Goal: Navigation & Orientation: Find specific page/section

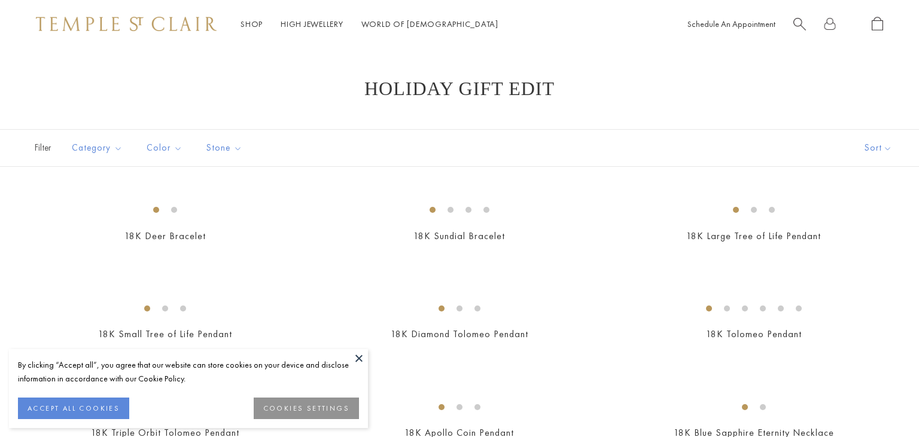
click at [883, 87] on div "Holiday Gift Edit" at bounding box center [459, 89] width 919 height 22
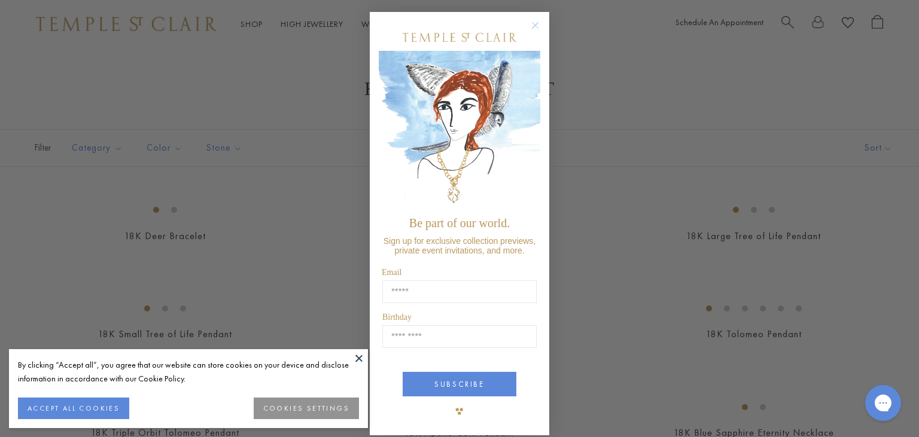
click at [533, 25] on circle "Close dialog" at bounding box center [535, 26] width 14 height 14
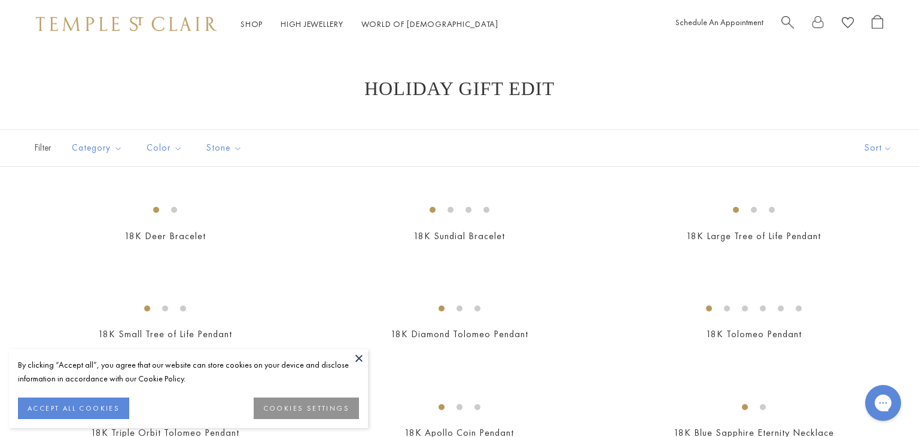
click at [360, 362] on button at bounding box center [359, 358] width 18 height 18
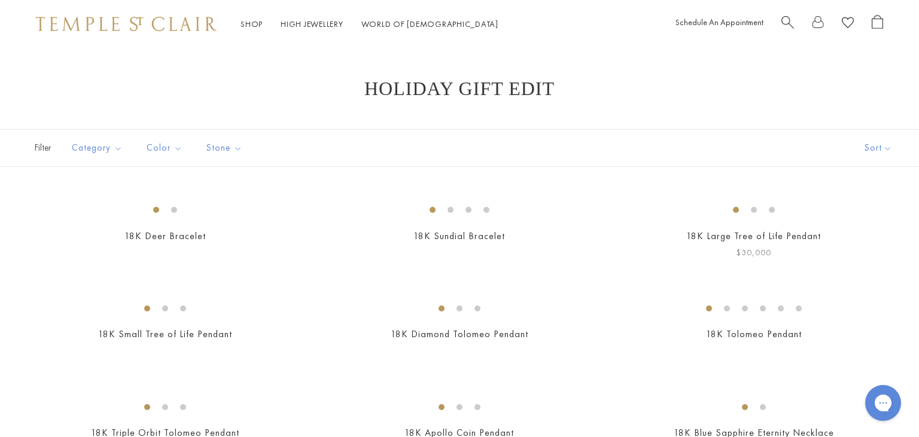
scroll to position [34, 0]
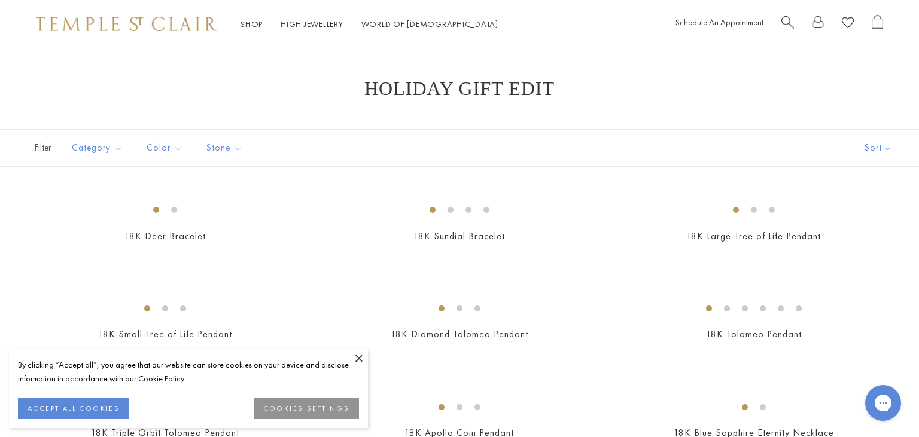
click at [361, 357] on button at bounding box center [359, 358] width 18 height 18
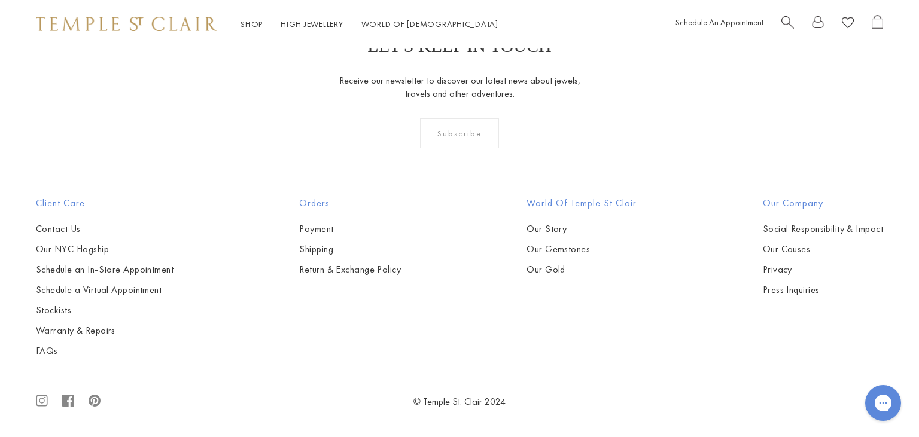
scroll to position [7389, 0]
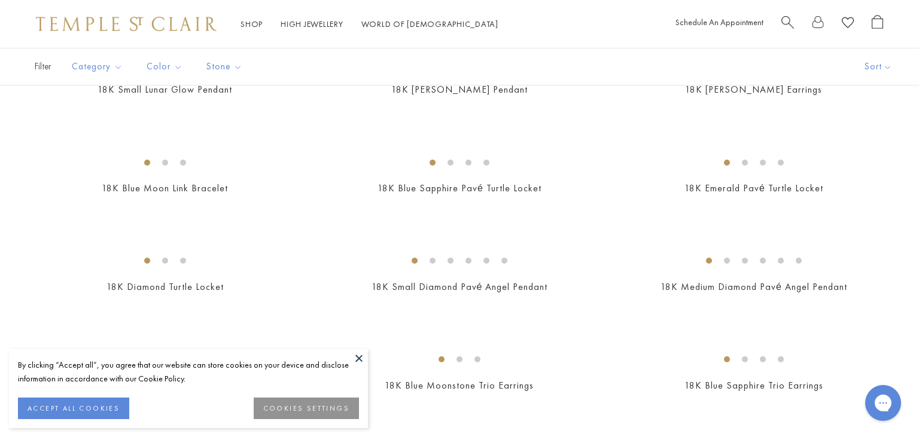
click at [361, 356] on button at bounding box center [359, 358] width 18 height 18
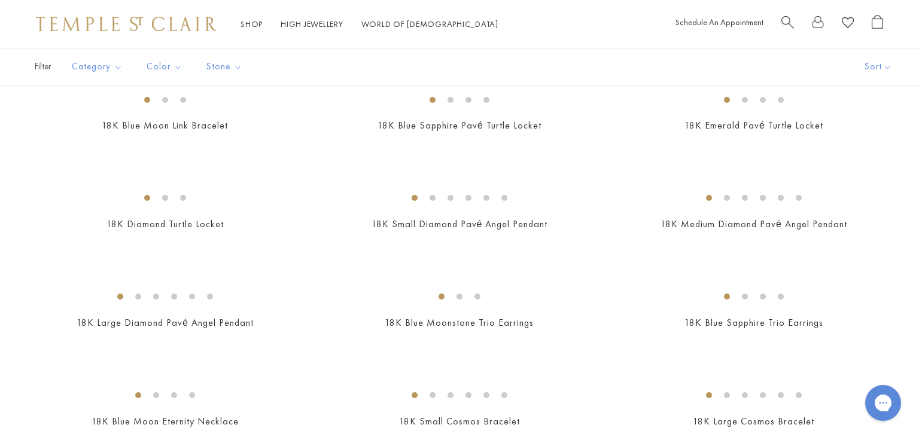
scroll to position [821, 0]
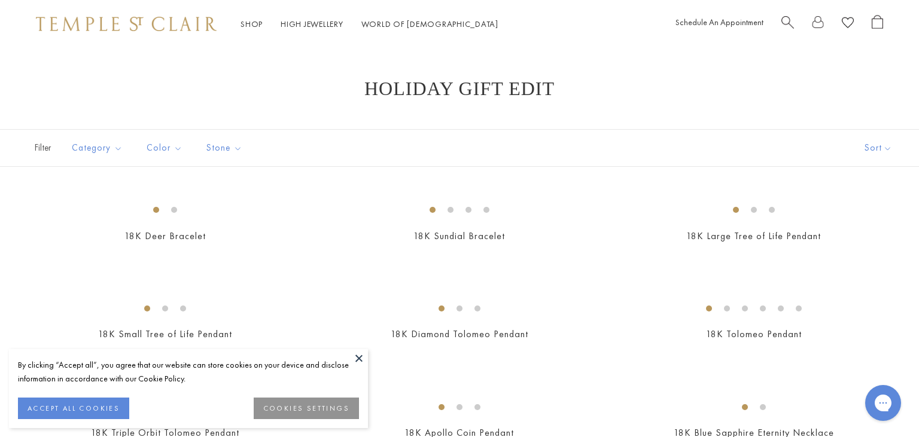
click at [357, 355] on button at bounding box center [359, 358] width 18 height 18
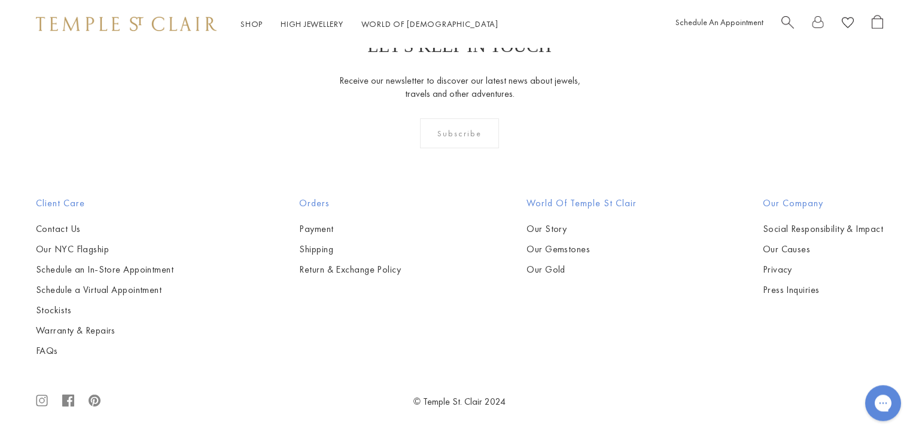
scroll to position [7389, 0]
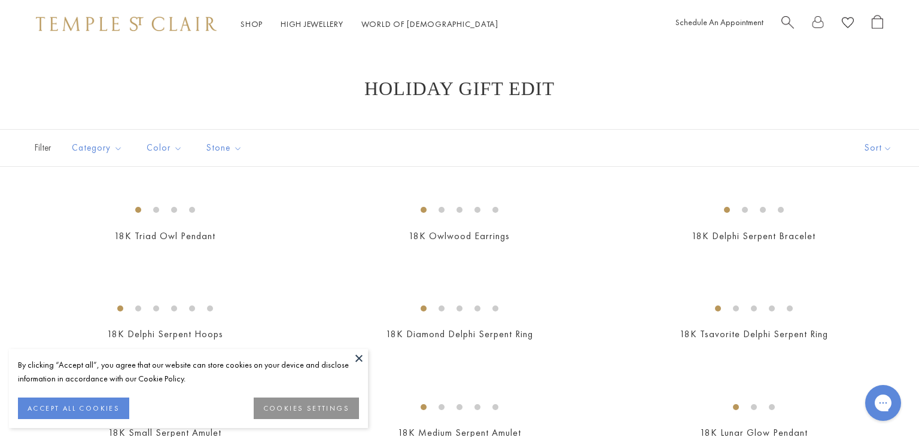
click at [358, 359] on button at bounding box center [359, 358] width 18 height 18
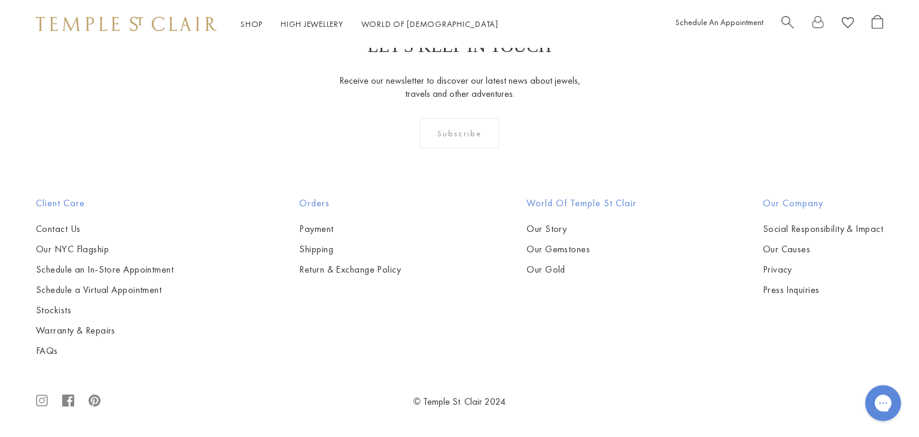
scroll to position [3789, 0]
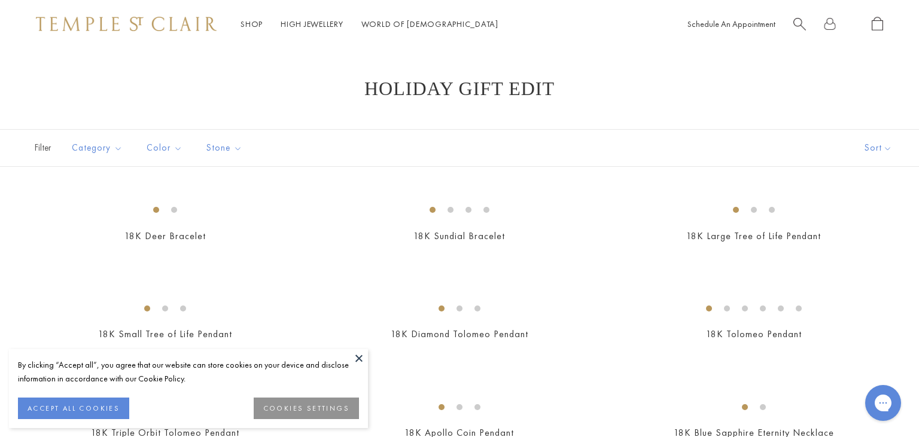
click at [356, 360] on button at bounding box center [359, 358] width 18 height 18
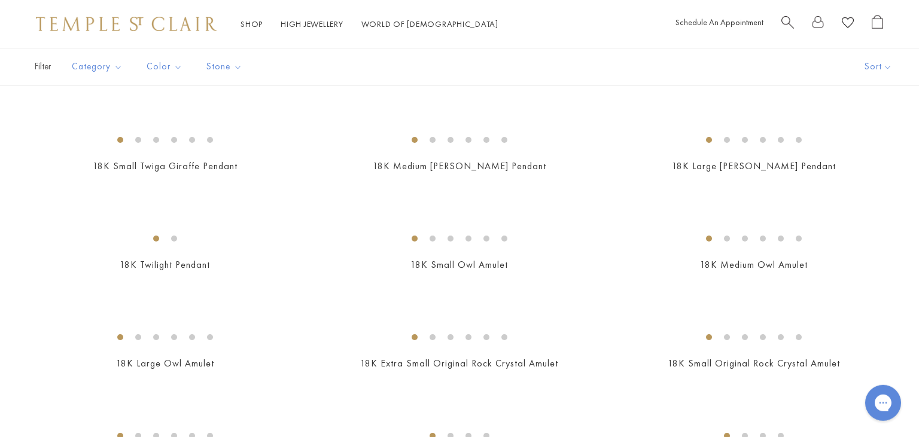
scroll to position [874, 0]
